Goal: Check status: Check status

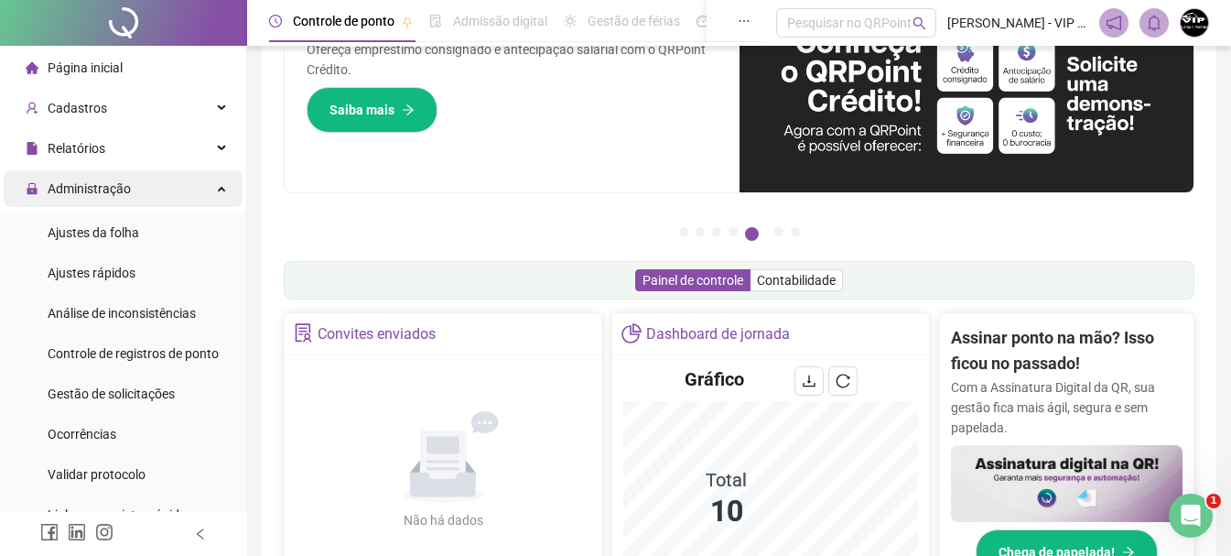
click at [156, 185] on div "Administração" at bounding box center [123, 188] width 239 height 37
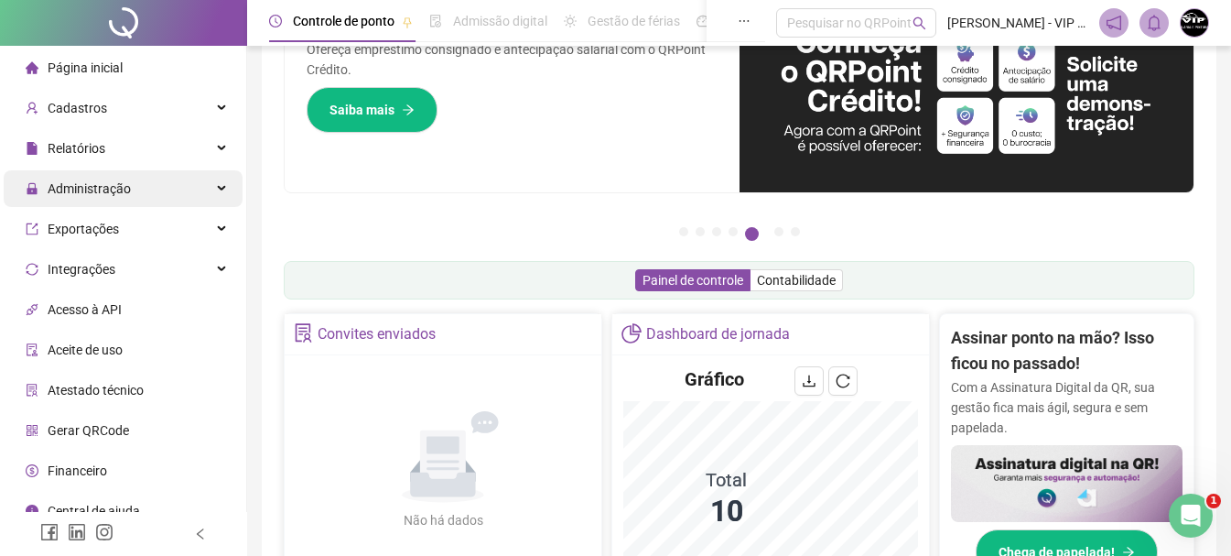
click at [158, 197] on div "Administração" at bounding box center [123, 188] width 239 height 37
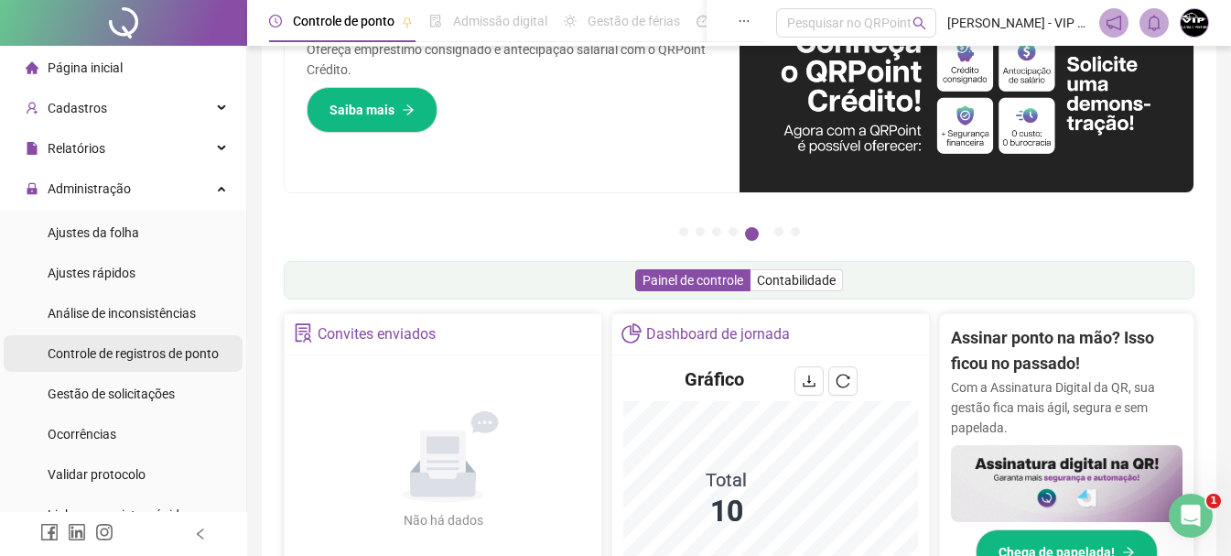
click at [157, 359] on span "Controle de registros de ponto" at bounding box center [133, 353] width 171 height 15
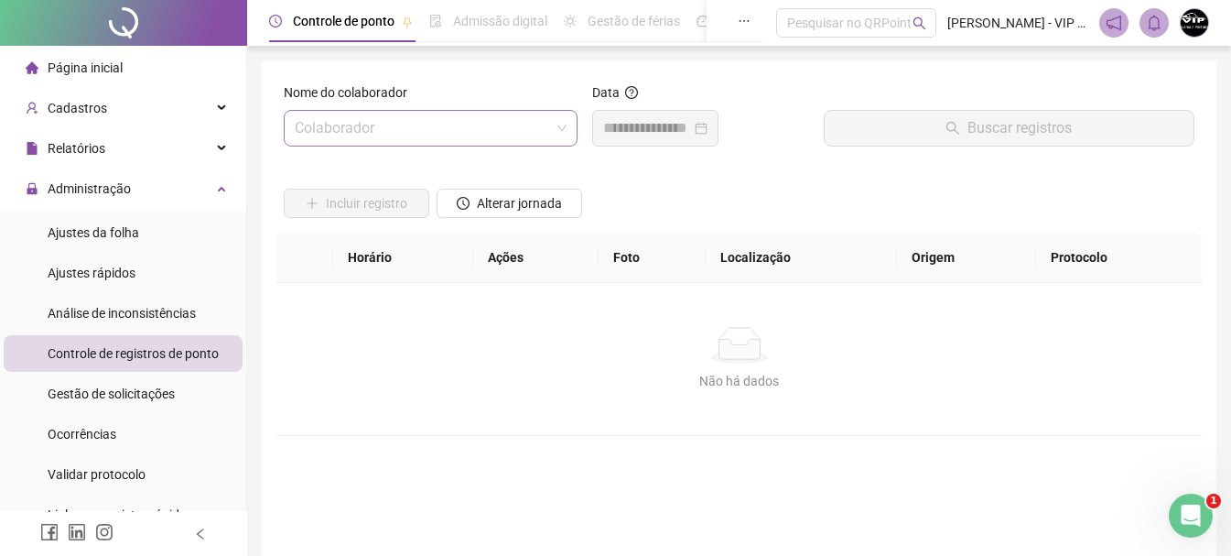
click at [422, 128] on input "search" at bounding box center [422, 128] width 255 height 35
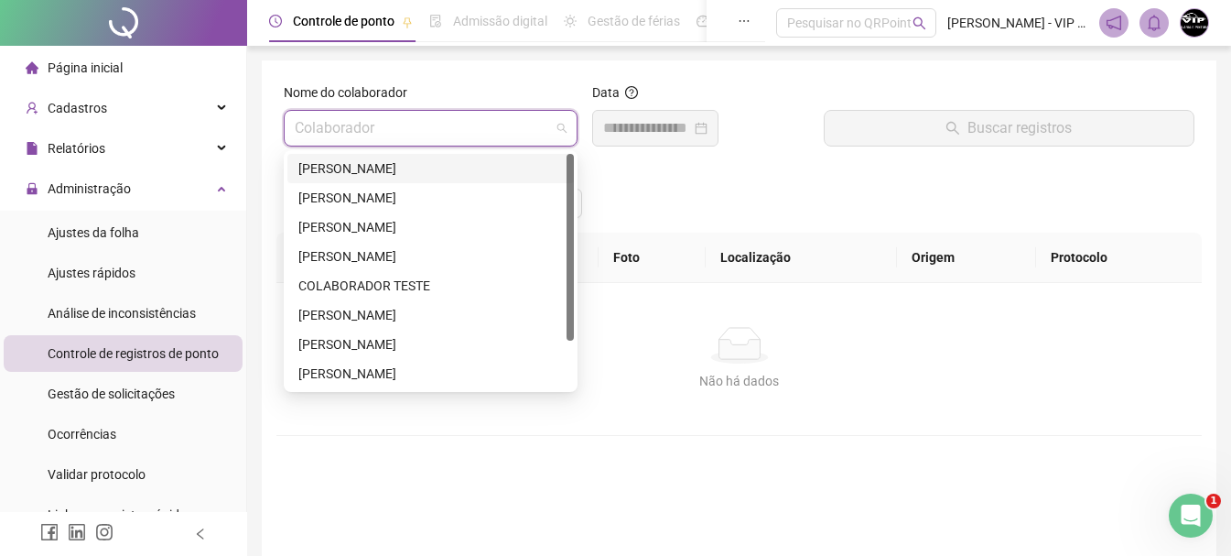
click at [430, 172] on div "[PERSON_NAME]" at bounding box center [430, 168] width 265 height 20
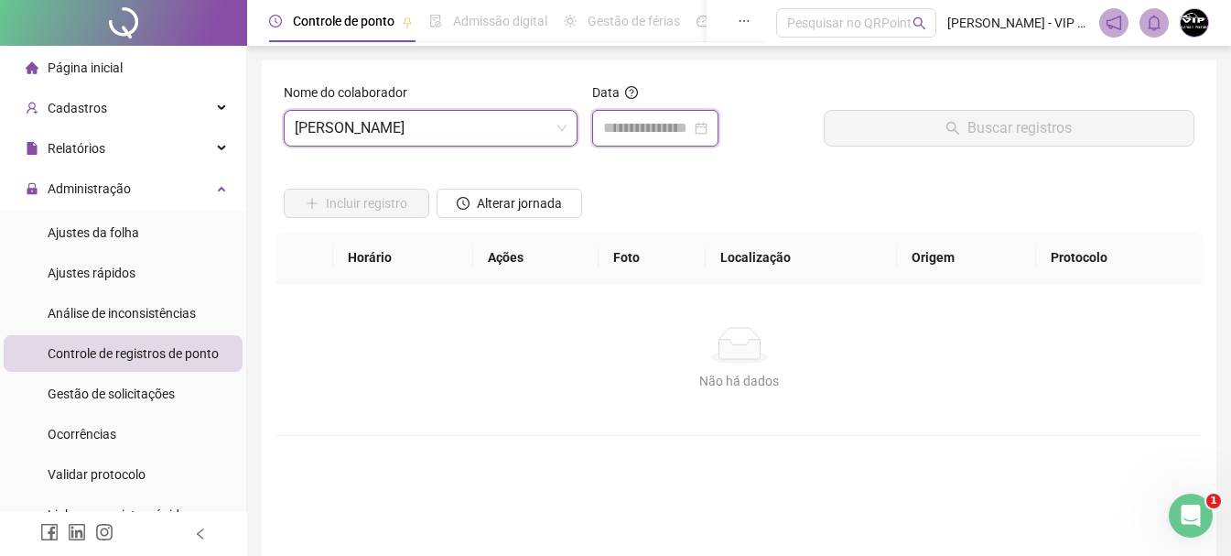
click at [691, 133] on input at bounding box center [647, 128] width 88 height 22
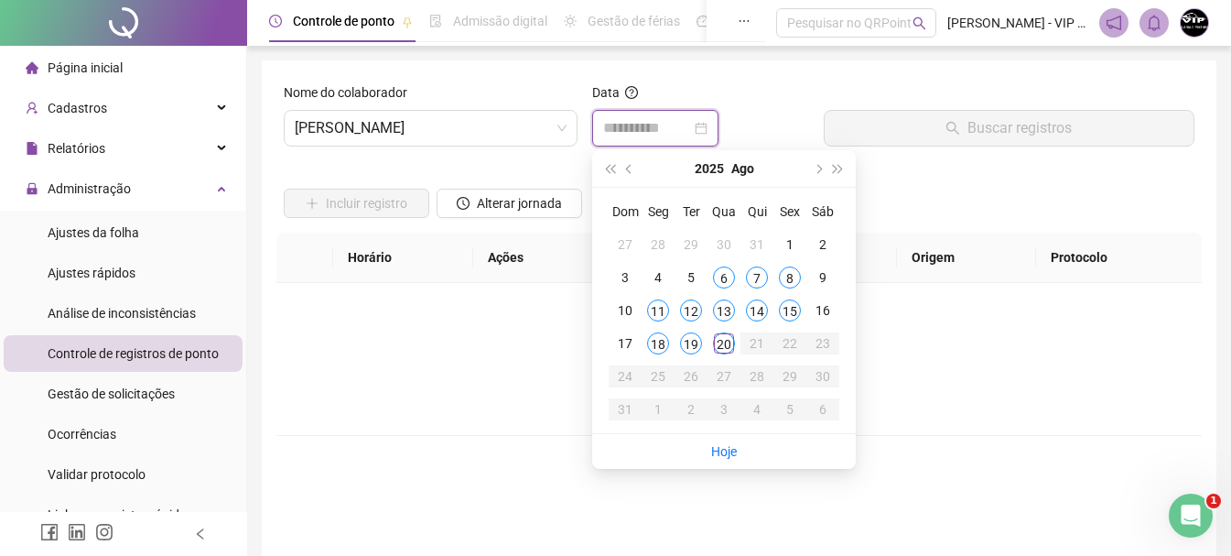
type input "**********"
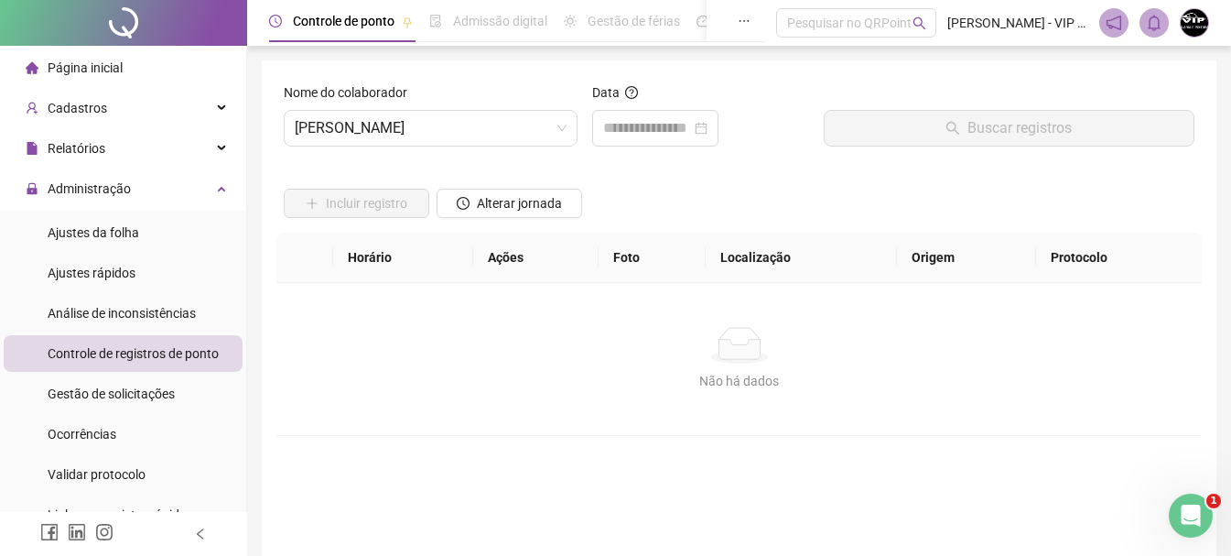
click at [791, 69] on div "Nome do colaborador ADAILTON DIAS DOS SANTOS Data Buscar registros Incluir regi…" at bounding box center [739, 345] width 955 height 570
click at [719, 113] on div at bounding box center [655, 128] width 126 height 37
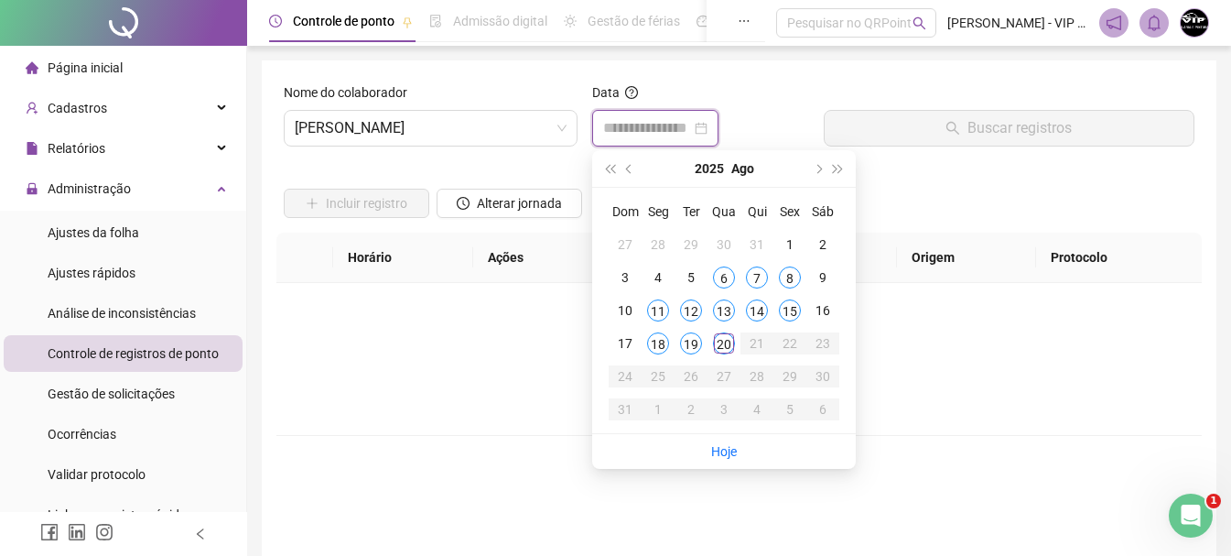
click at [719, 116] on div at bounding box center [655, 128] width 126 height 37
type input "**********"
drag, startPoint x: 723, startPoint y: 337, endPoint x: 818, endPoint y: 298, distance: 102.7
click at [727, 337] on div "20" at bounding box center [724, 343] width 22 height 22
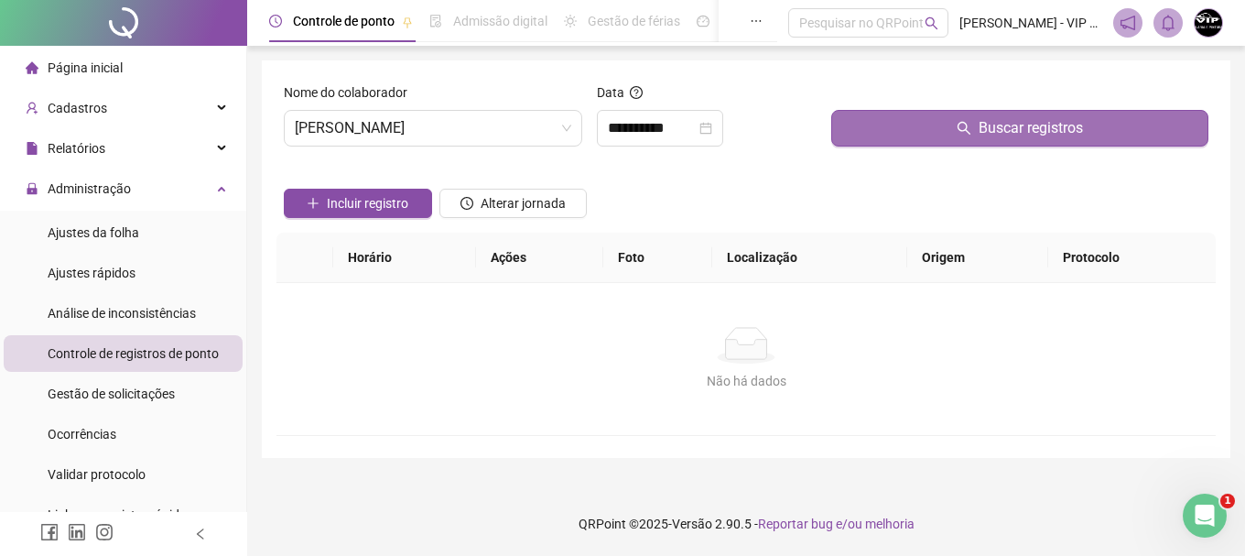
click at [1099, 120] on button "Buscar registros" at bounding box center [1019, 128] width 377 height 37
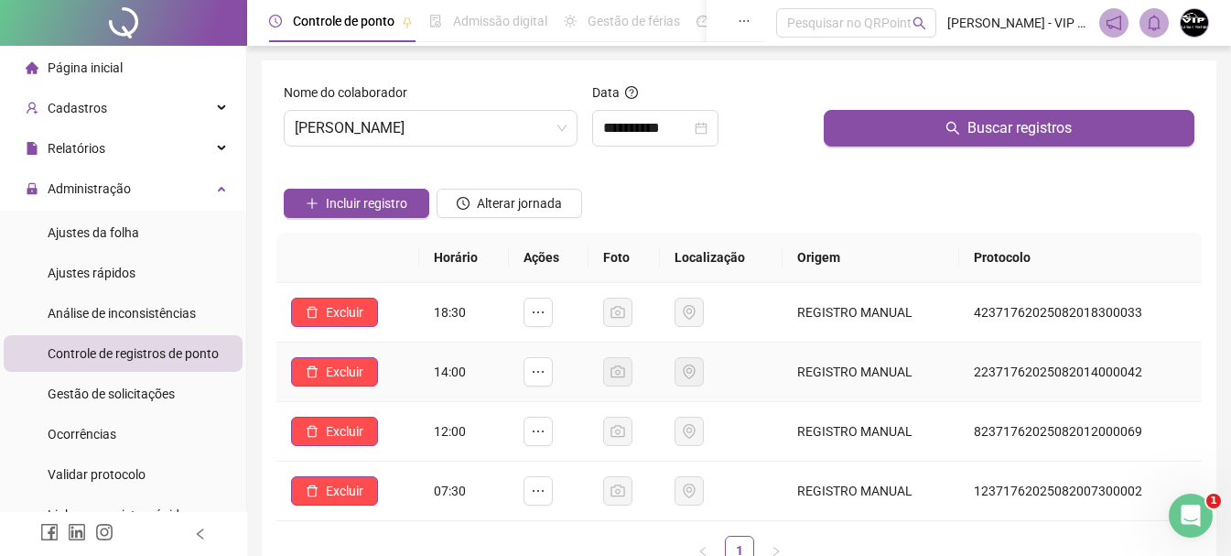
scroll to position [183, 0]
